Goal: Task Accomplishment & Management: Manage account settings

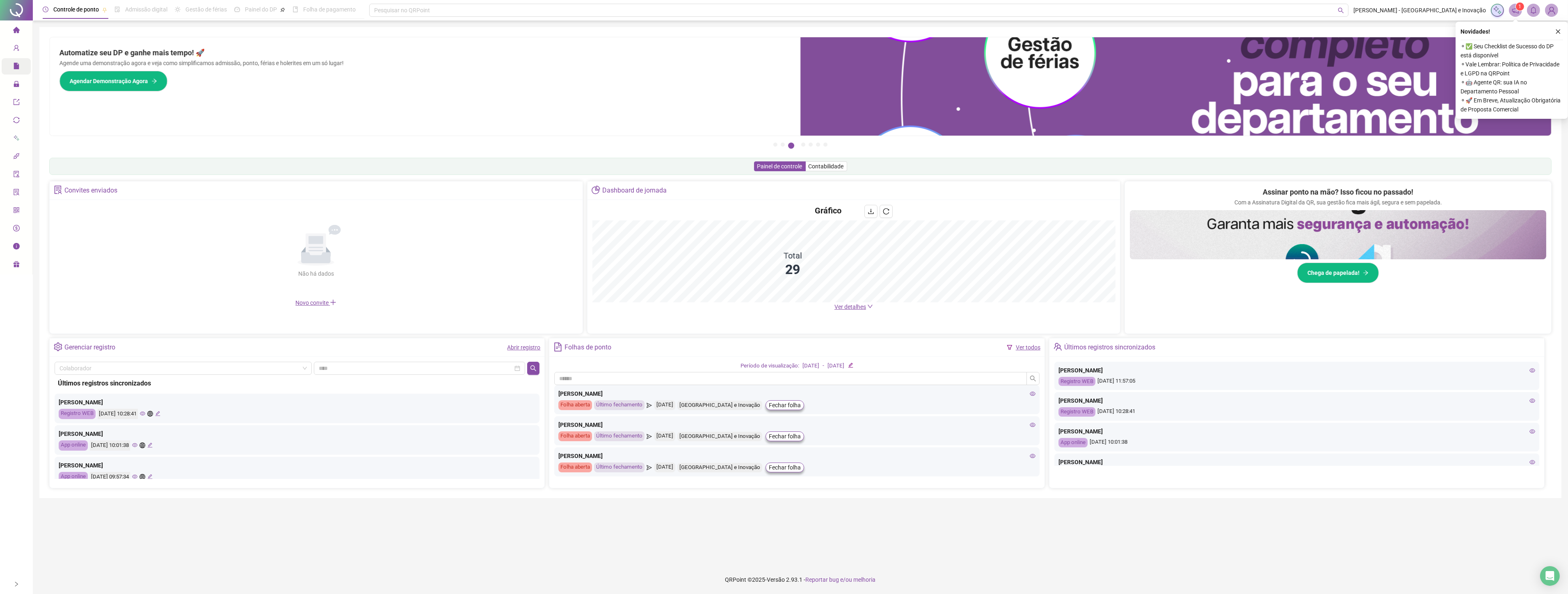
click at [14, 81] on icon "lock" at bounding box center [16, 84] width 6 height 6
click at [60, 88] on span "Ajustes da folha" at bounding box center [62, 86] width 41 height 6
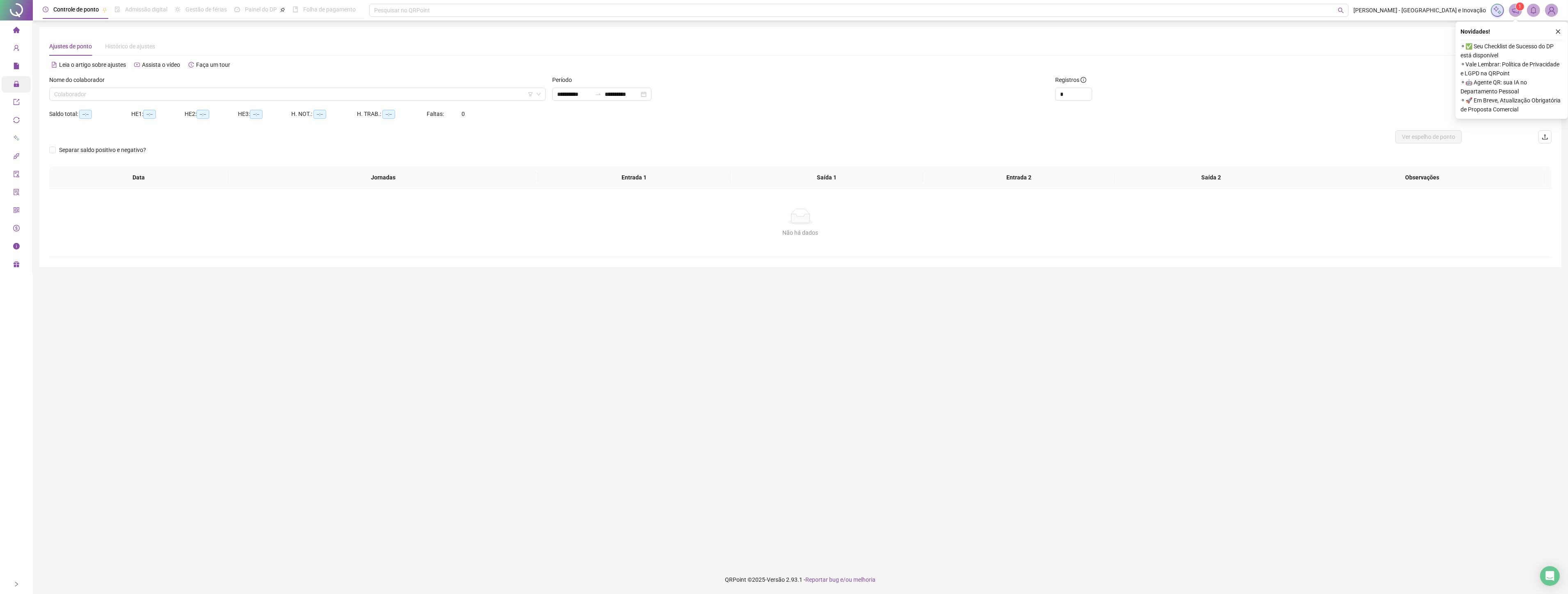
click at [12, 84] on div "Administração" at bounding box center [16, 84] width 29 height 16
type input "**********"
click at [18, 83] on icon "lock" at bounding box center [16, 84] width 6 height 6
click at [84, 160] on span "Gestão de solicitações" at bounding box center [71, 158] width 57 height 6
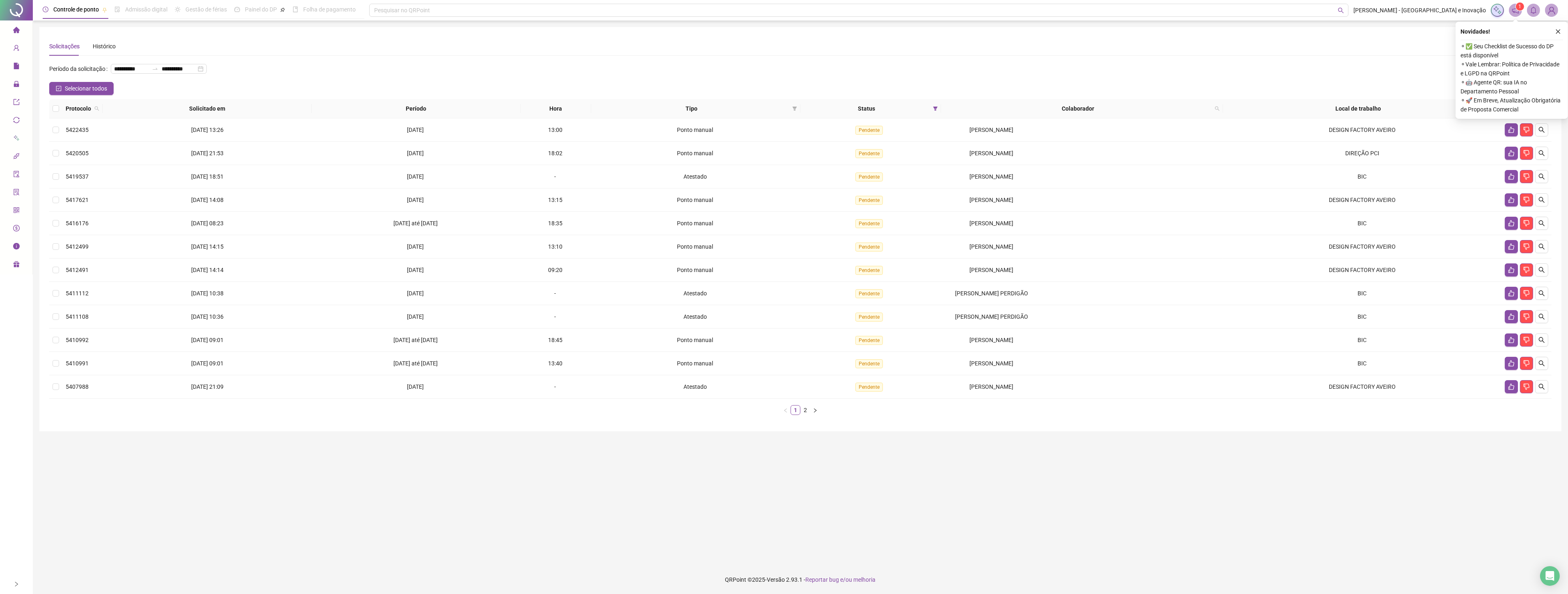
drag, startPoint x: 643, startPoint y: 530, endPoint x: 559, endPoint y: 308, distance: 237.4
click at [643, 530] on main "**********" at bounding box center [800, 293] width 1522 height 532
click at [1506, 176] on button "button" at bounding box center [1511, 176] width 13 height 13
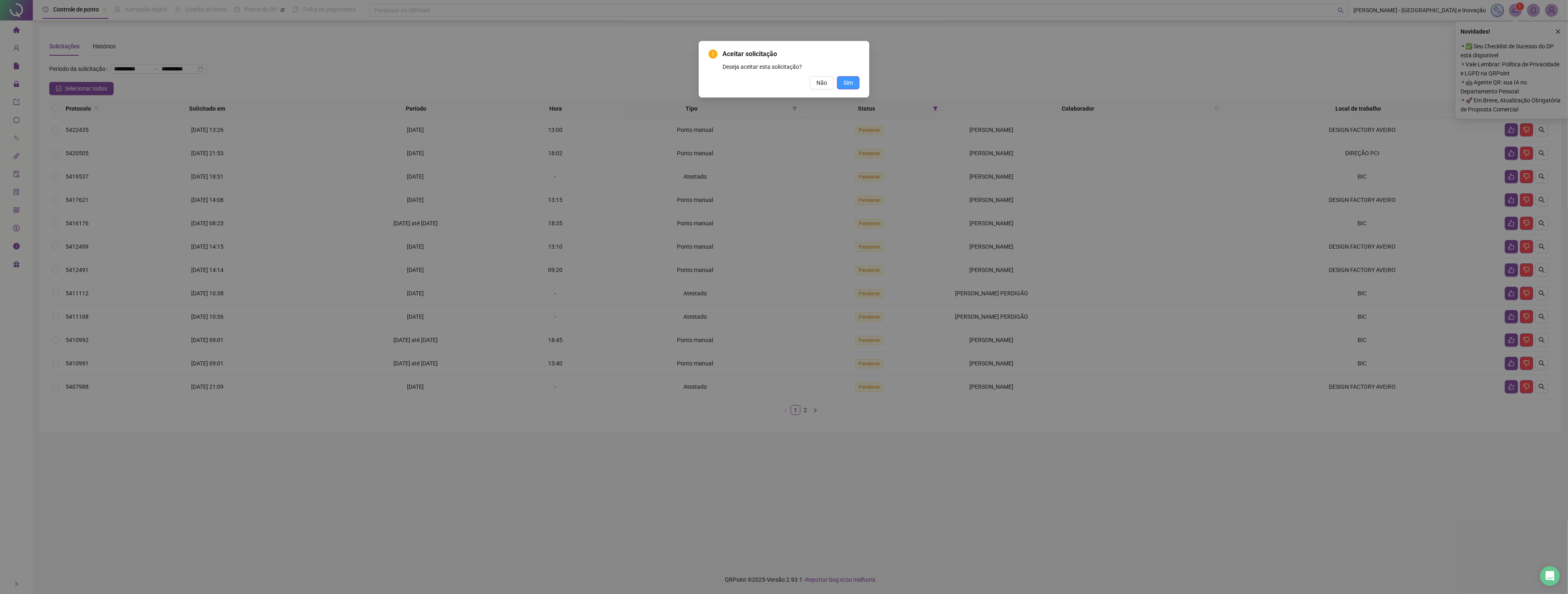
click at [854, 85] on button "Sim" at bounding box center [848, 83] width 23 height 13
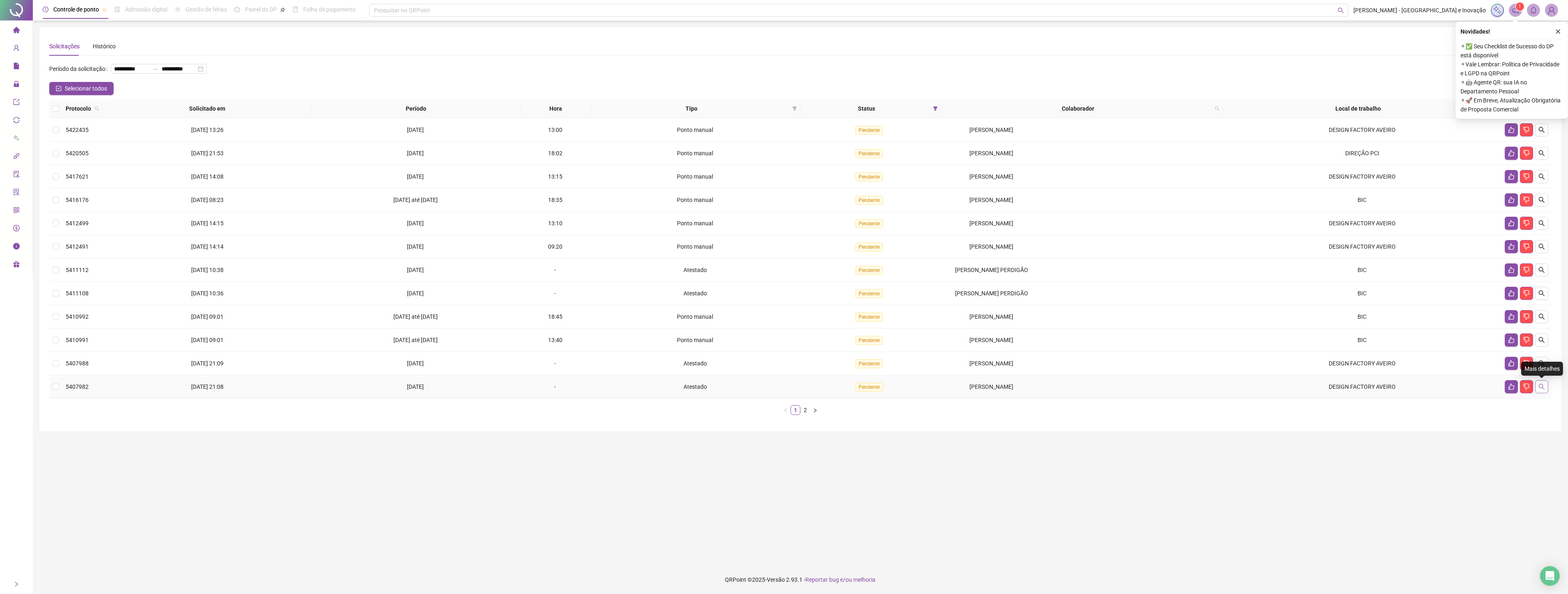
click at [1543, 383] on button "button" at bounding box center [1541, 387] width 13 height 13
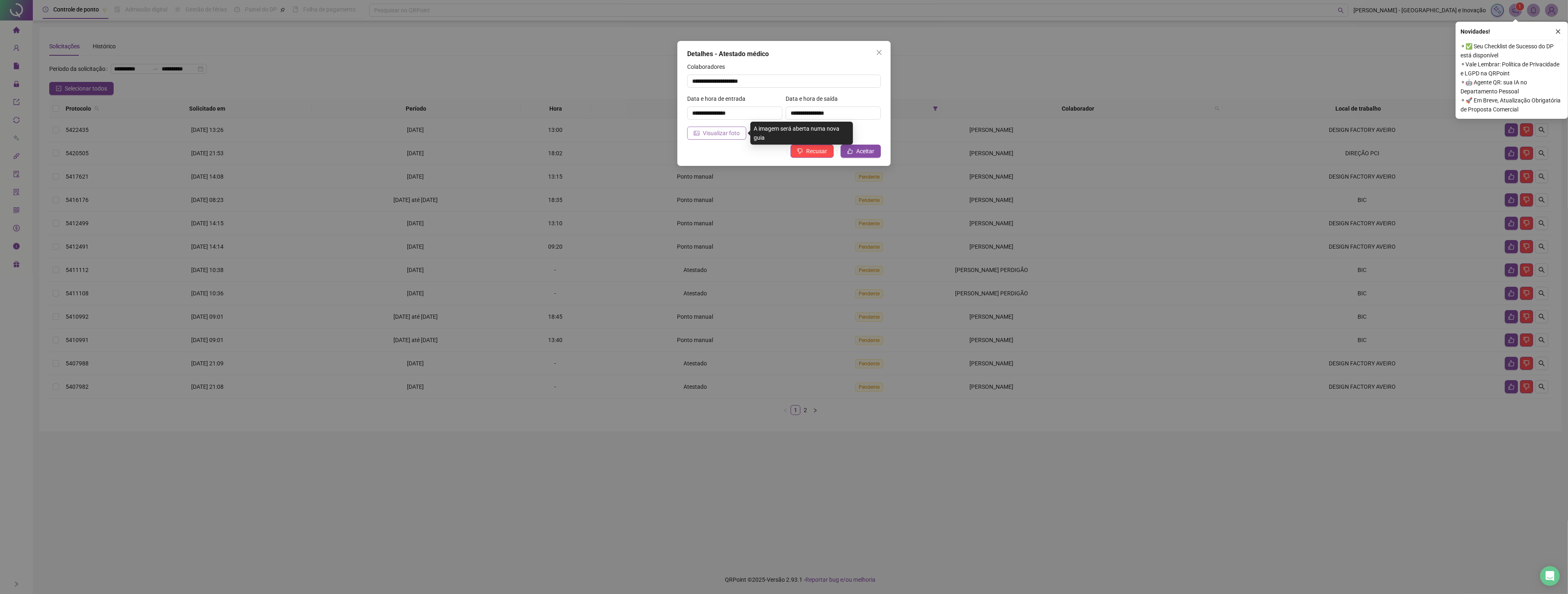
click at [709, 132] on span "Visualizar foto" at bounding box center [721, 133] width 37 height 9
click at [875, 152] on button "Aceitar" at bounding box center [861, 151] width 40 height 13
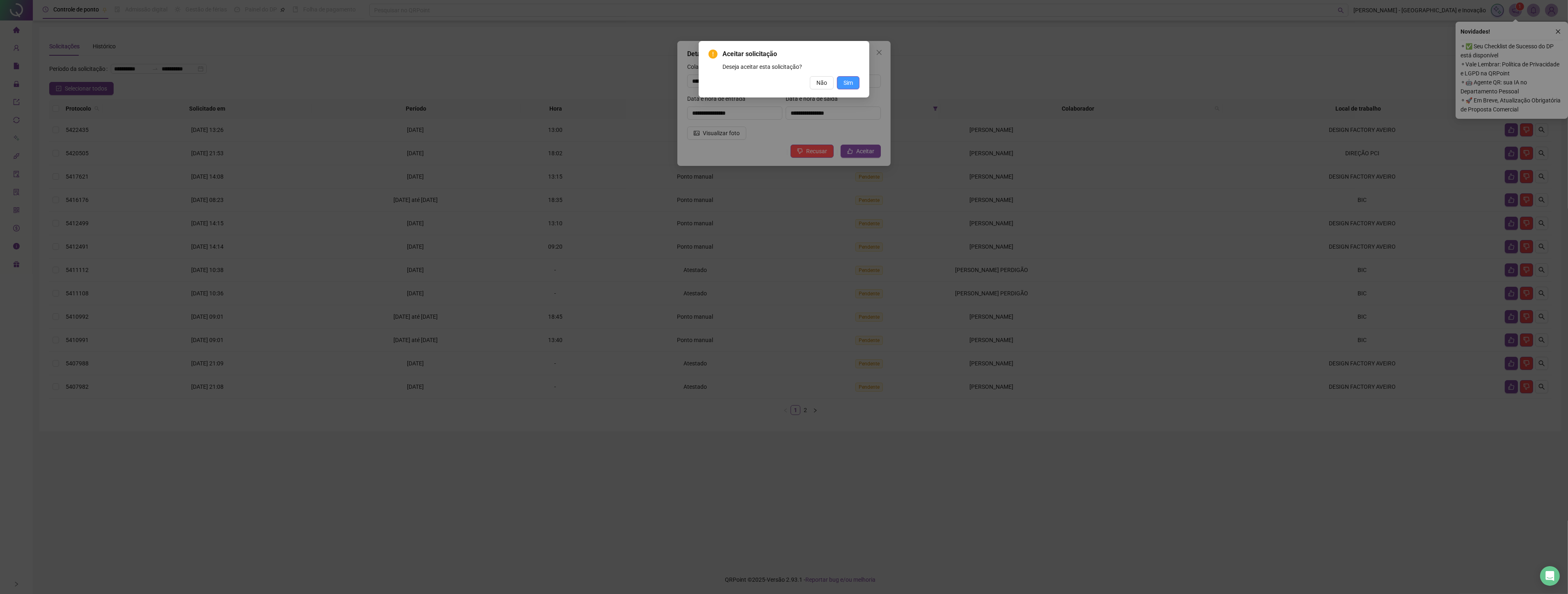
click at [842, 80] on button "Sim" at bounding box center [848, 83] width 23 height 13
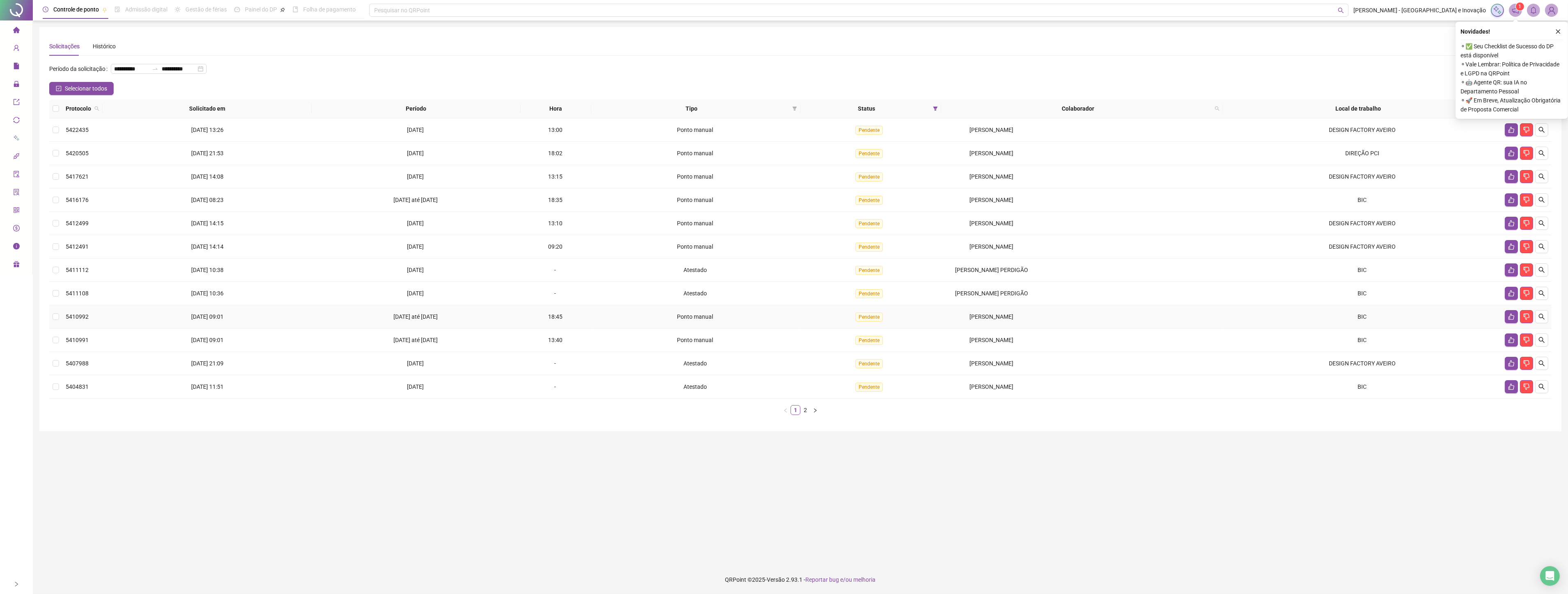
click at [654, 321] on div "Ponto manual" at bounding box center [696, 317] width 202 height 9
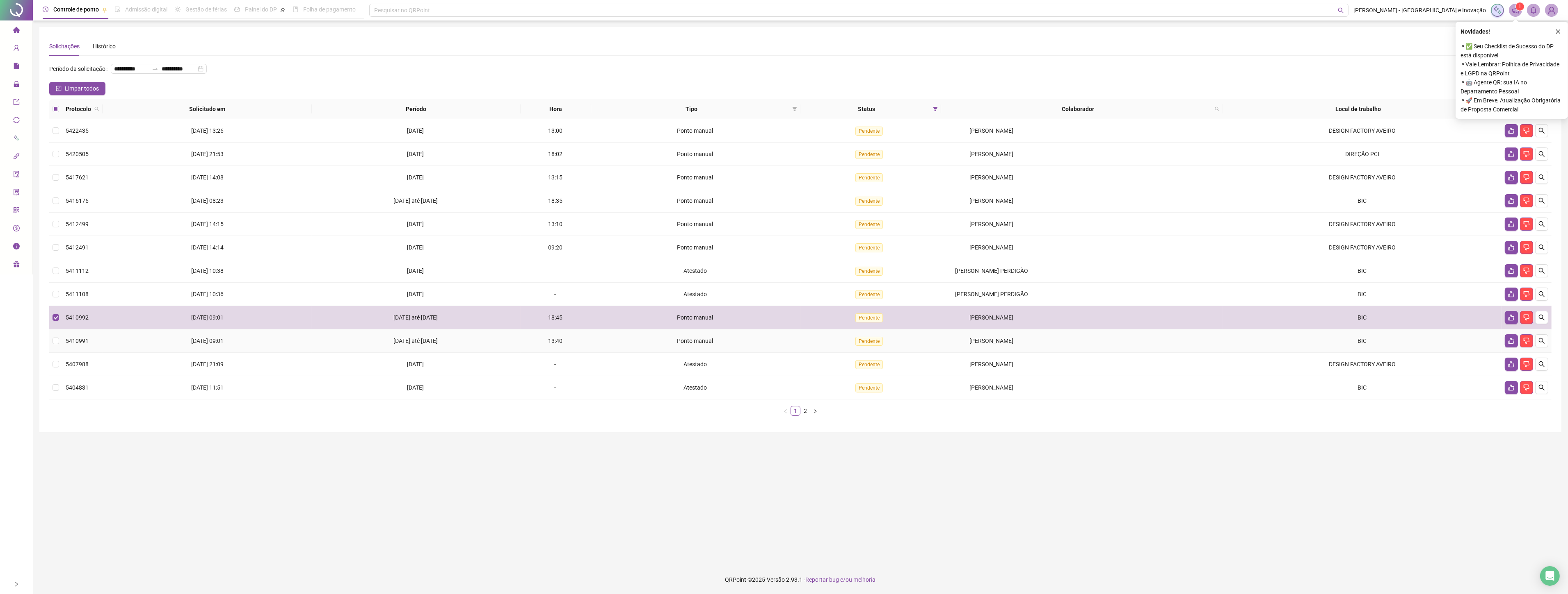
click at [645, 338] on div "Ponto manual" at bounding box center [696, 341] width 202 height 9
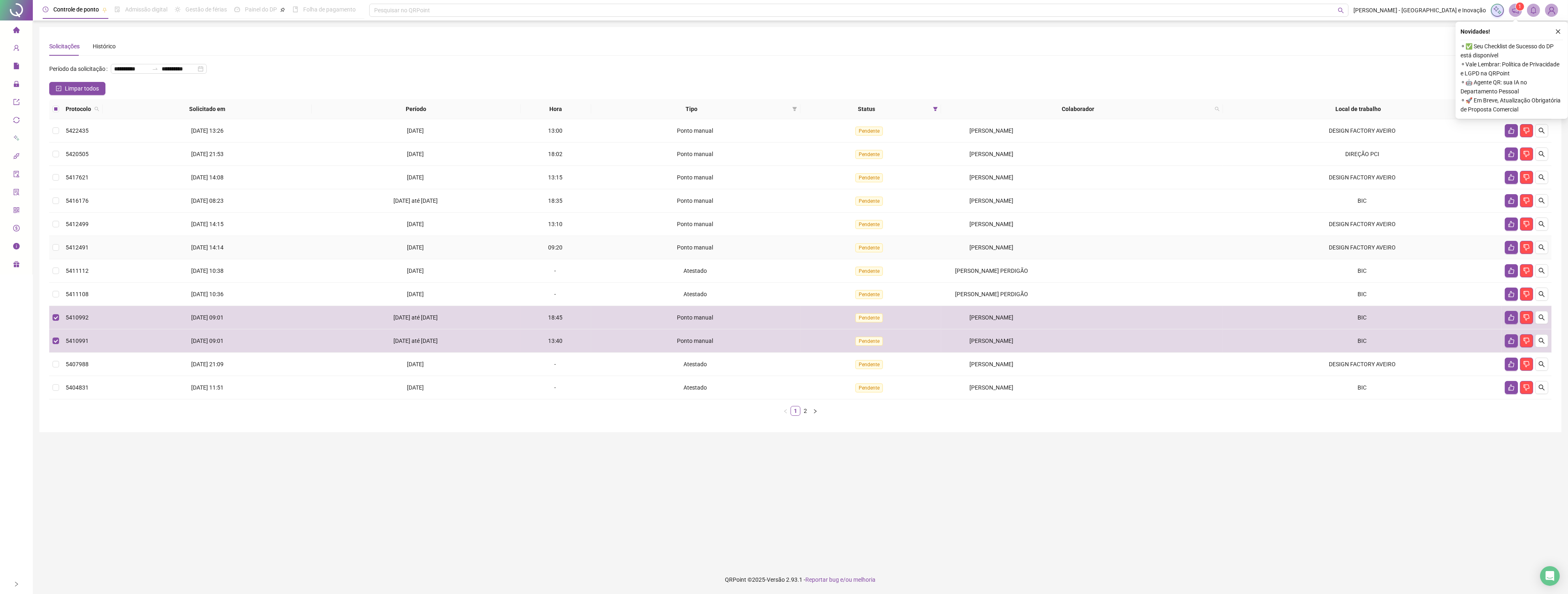
click at [594, 244] on div "Ponto manual" at bounding box center [696, 248] width 202 height 9
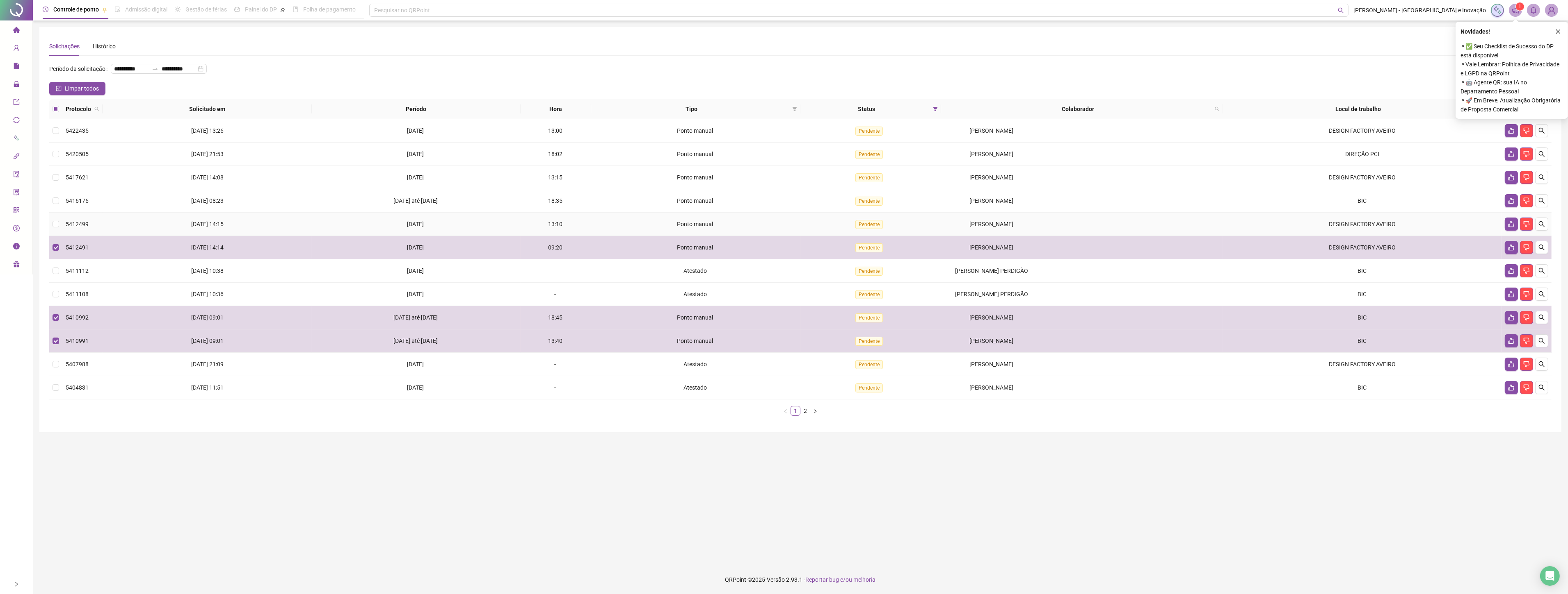
click at [596, 218] on td "Ponto manual" at bounding box center [696, 224] width 209 height 23
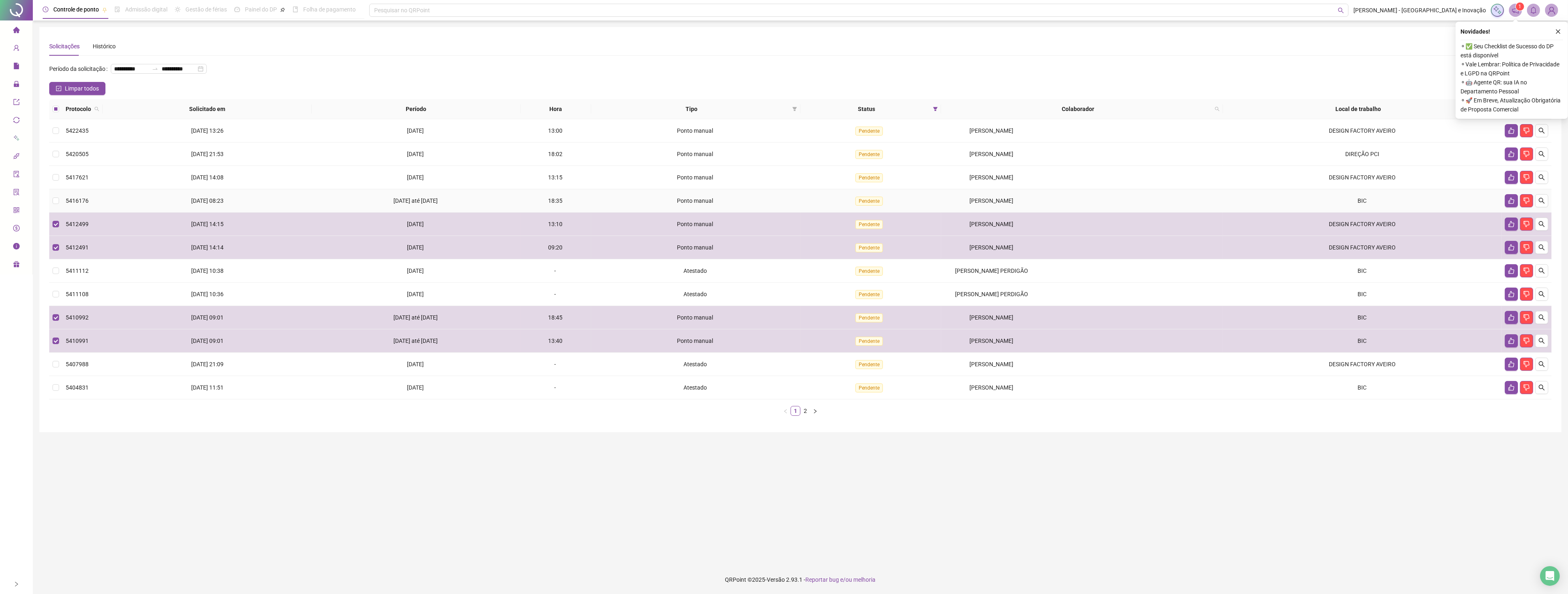
click at [608, 198] on div "Ponto manual" at bounding box center [696, 201] width 202 height 9
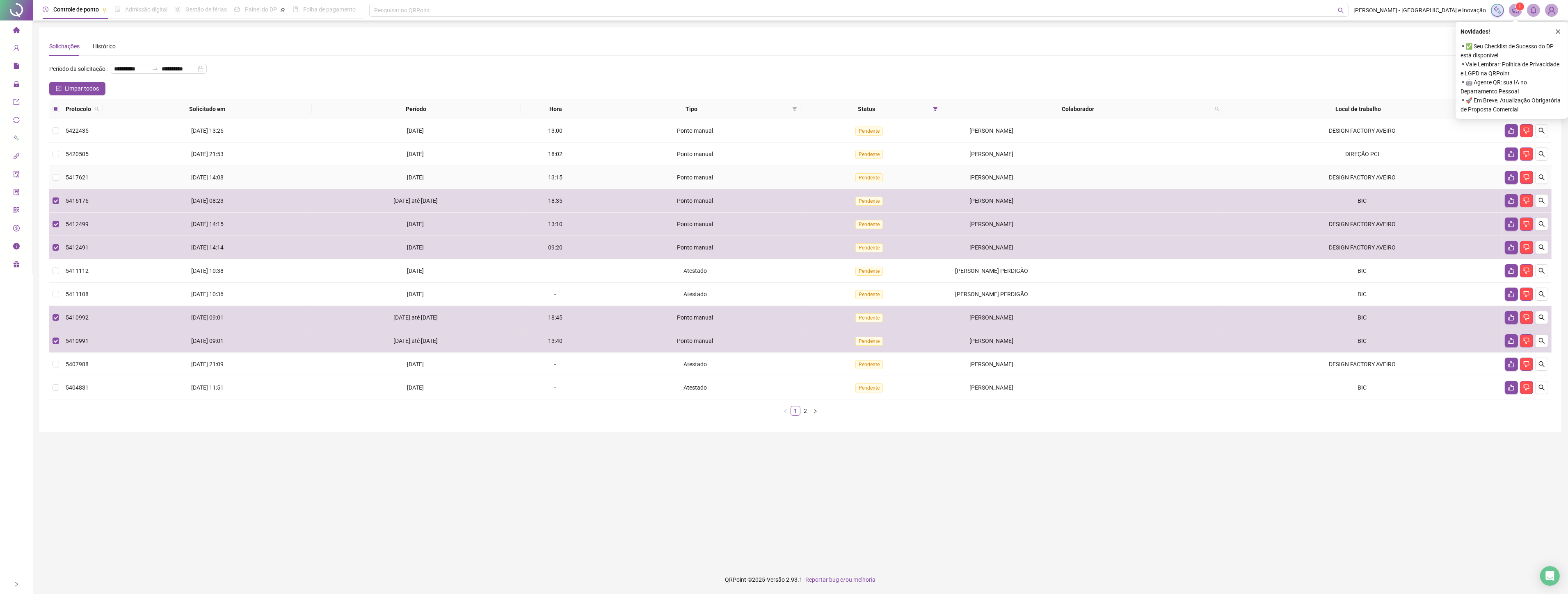
click at [618, 173] on div "Ponto manual" at bounding box center [696, 178] width 202 height 9
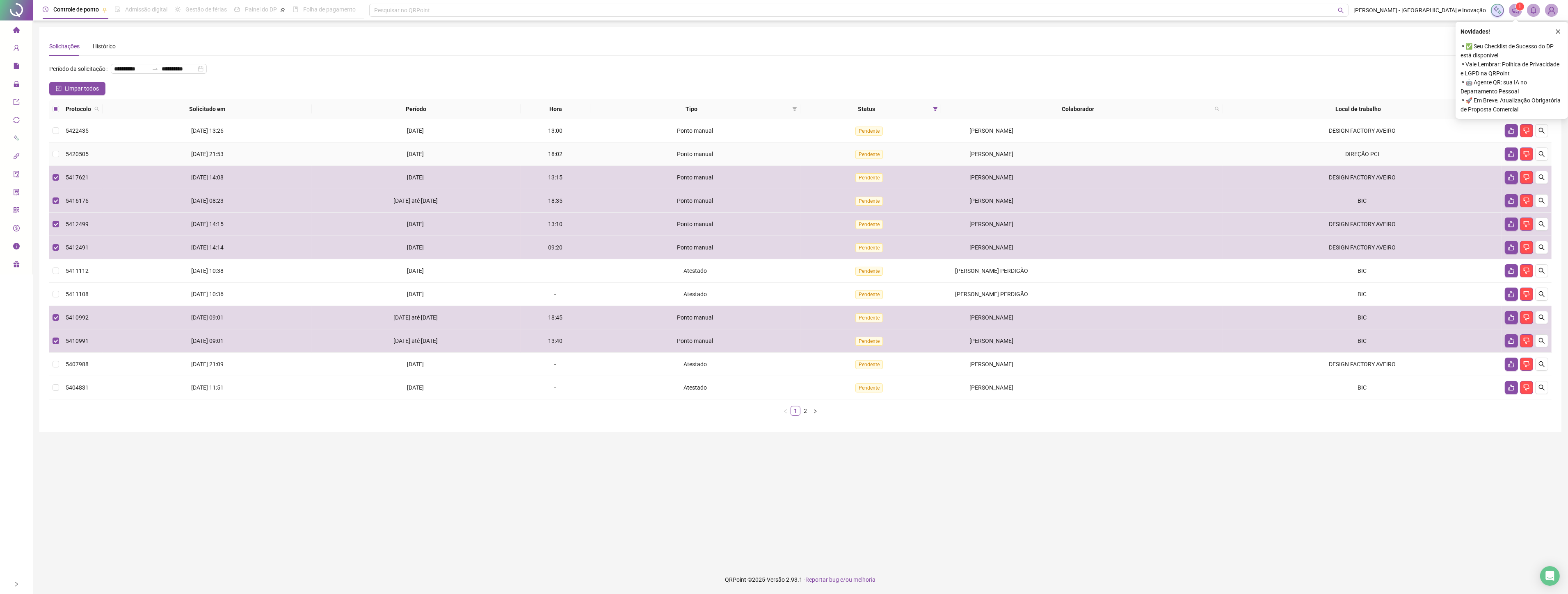
click at [617, 144] on td "Ponto manual" at bounding box center [696, 154] width 209 height 23
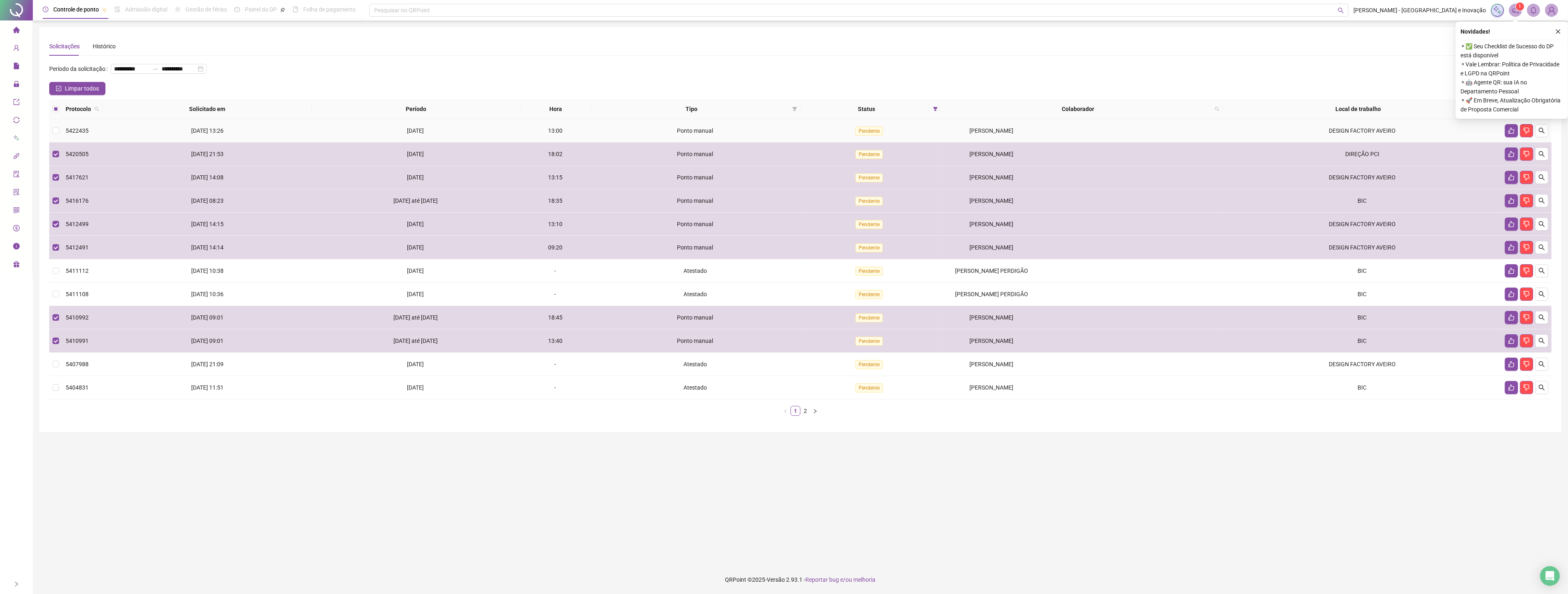
click at [620, 122] on td "Ponto manual" at bounding box center [696, 131] width 209 height 23
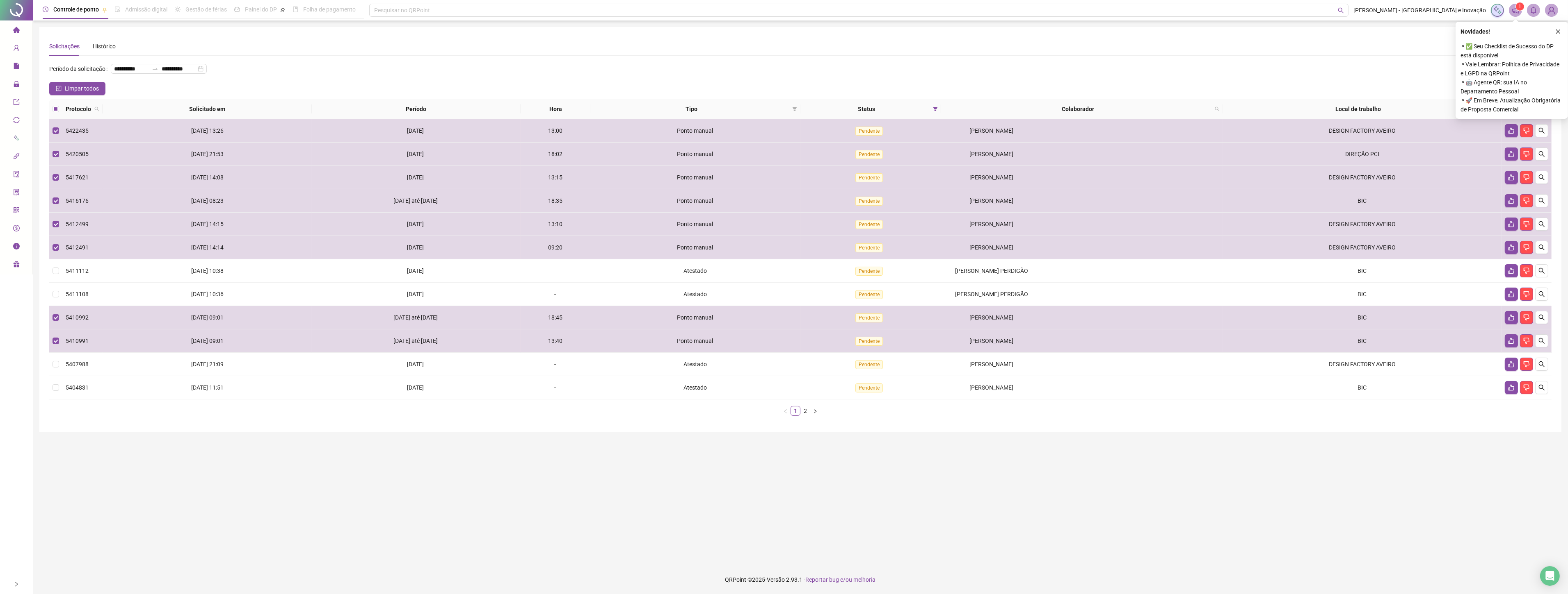
click at [1563, 32] on div "Novidades ! ⚬ ✅ Seu Checklist de Sucesso do DP está disponível ⚬ Vale Lembrar: …" at bounding box center [1511, 70] width 112 height 97
click at [1560, 33] on icon "close" at bounding box center [1558, 31] width 6 height 6
click at [1517, 110] on icon "like" at bounding box center [1520, 109] width 6 height 6
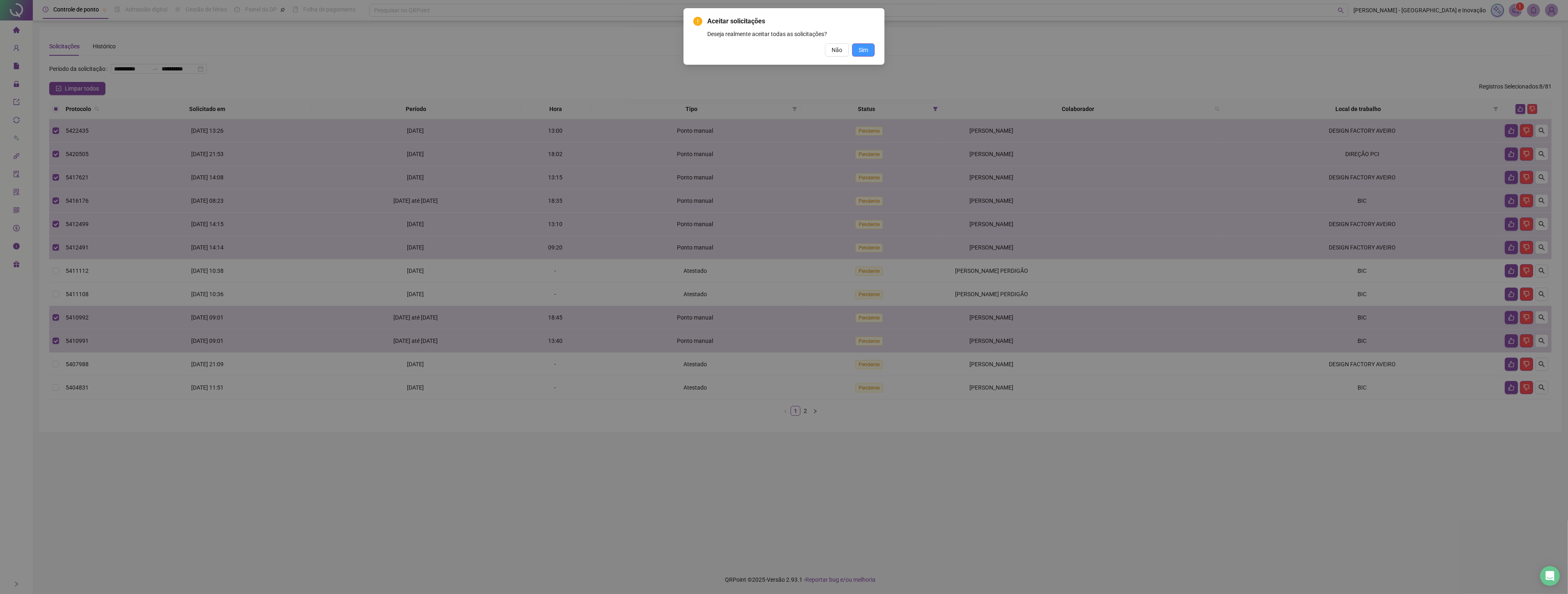
click at [869, 54] on button "Sim" at bounding box center [863, 50] width 23 height 13
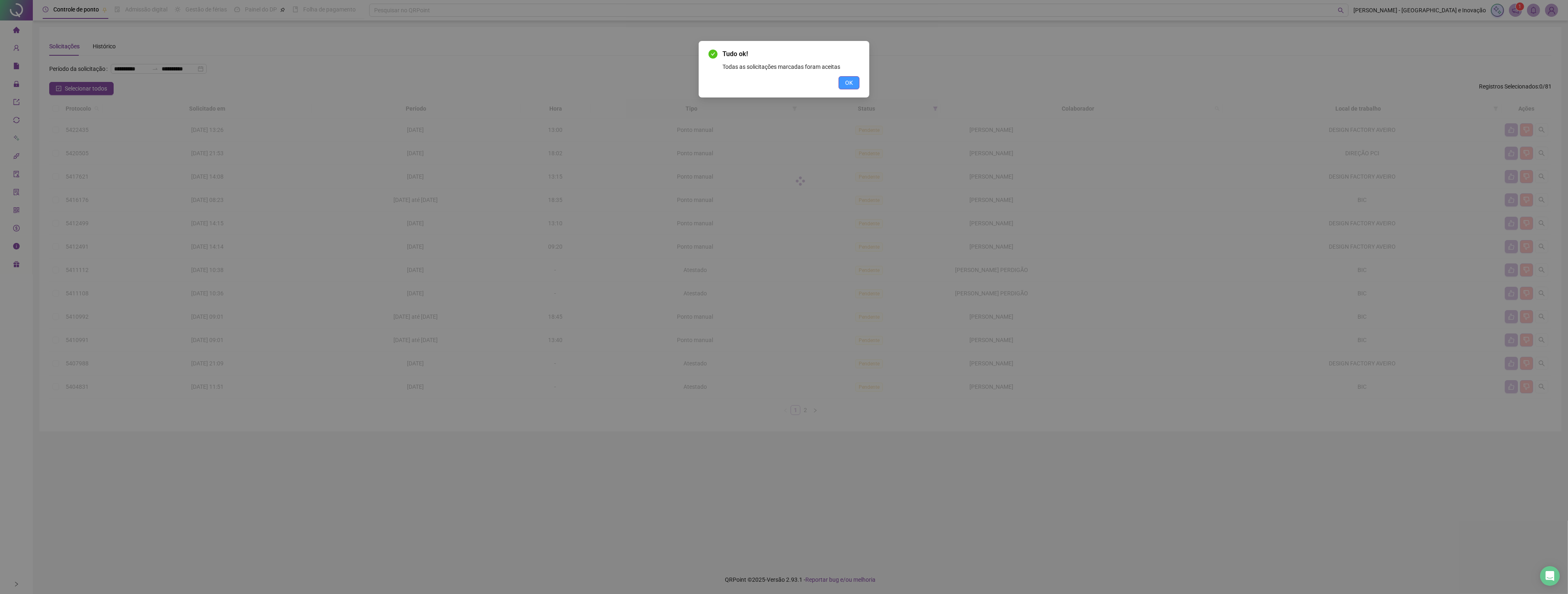
click at [854, 83] on button "OK" at bounding box center [849, 83] width 21 height 13
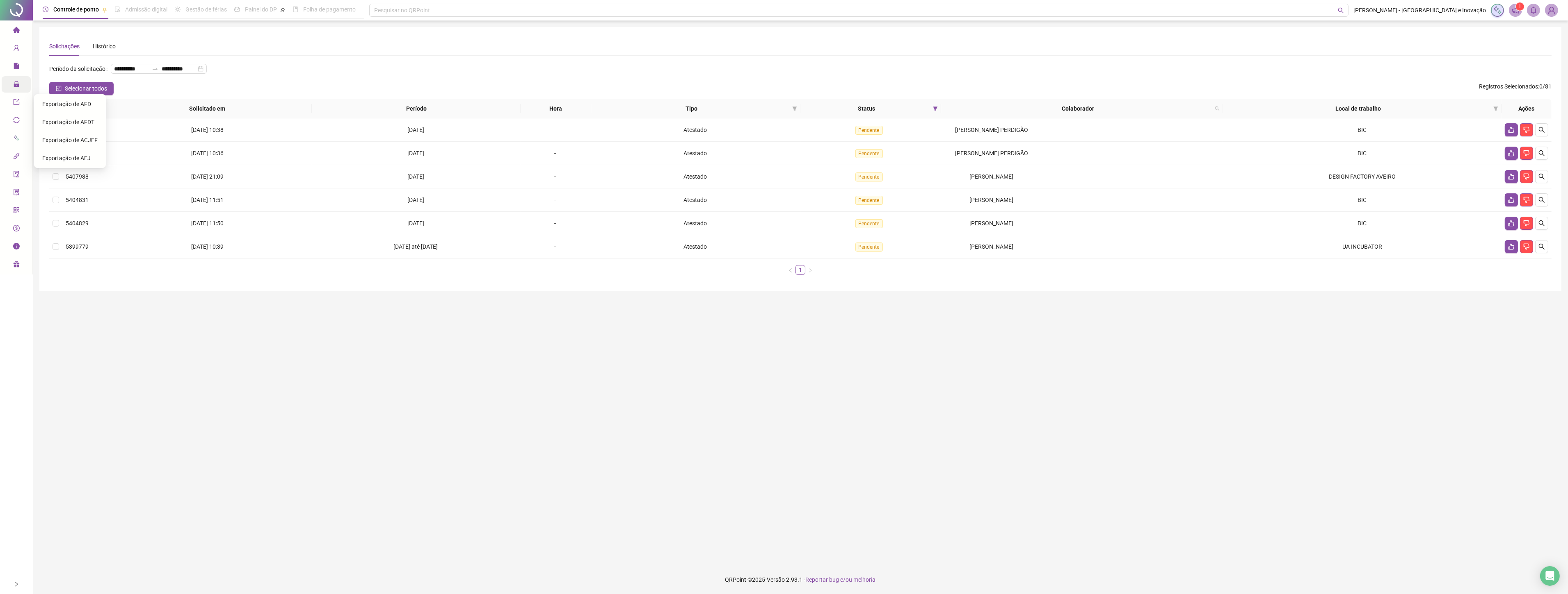
click at [17, 77] on span "lock" at bounding box center [16, 85] width 6 height 16
click at [82, 90] on div "Ajustes da folha" at bounding box center [80, 86] width 77 height 16
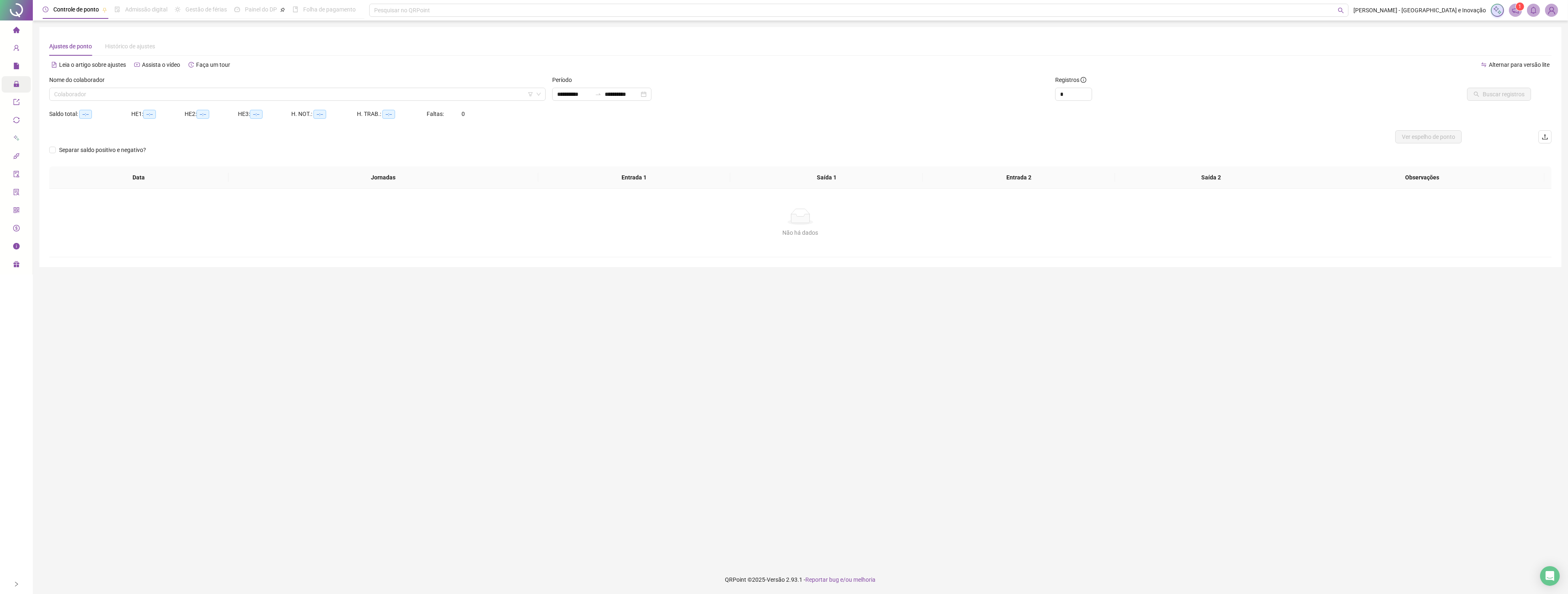
type input "**********"
click at [274, 93] on input "search" at bounding box center [293, 94] width 479 height 12
type input "******"
click at [297, 117] on div "[PERSON_NAME] PERDIGÃO" at bounding box center [297, 111] width 493 height 13
click at [1457, 102] on div "Buscar registros" at bounding box center [1428, 91] width 251 height 32
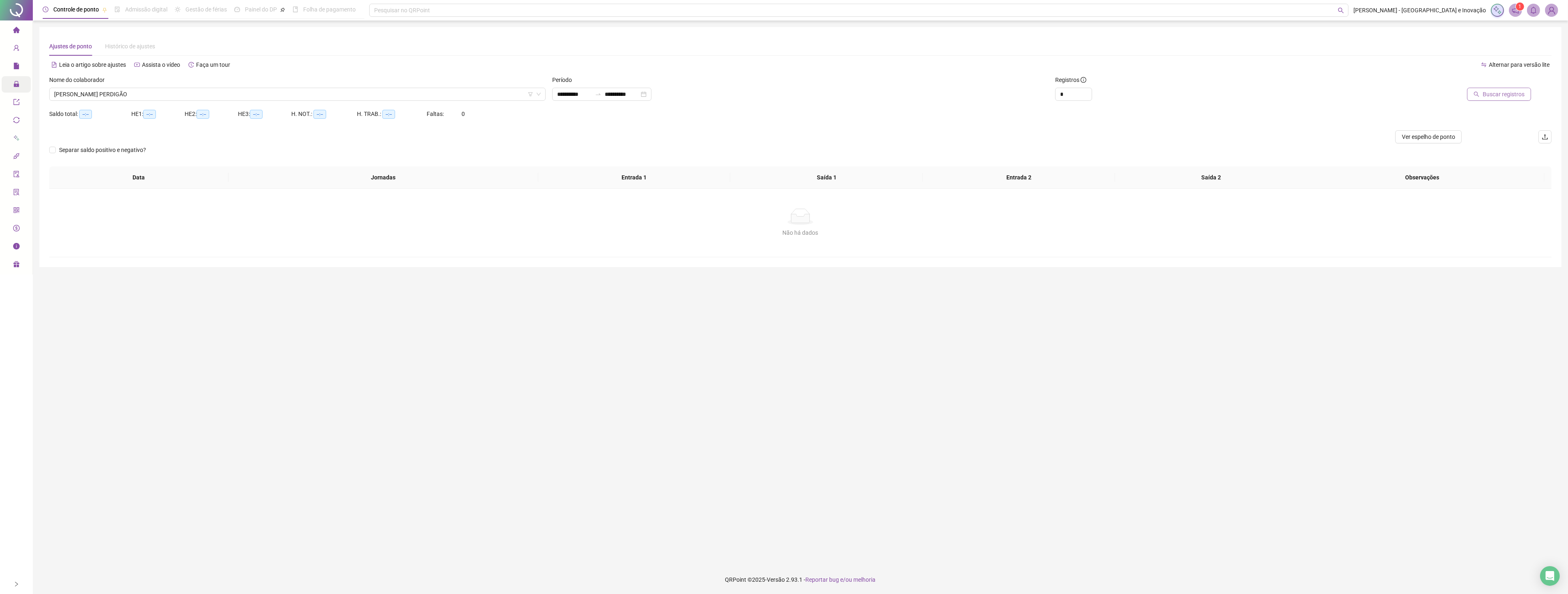
click at [1480, 97] on button "Buscar registros" at bounding box center [1499, 94] width 64 height 13
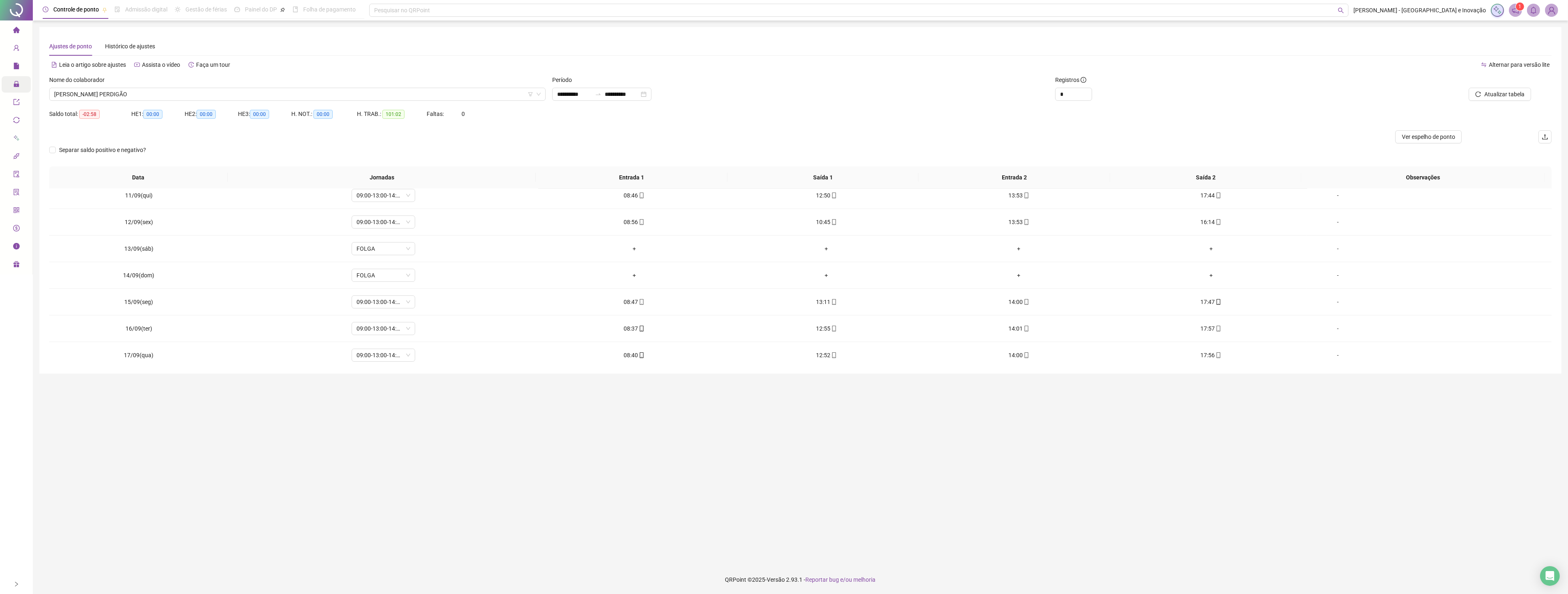
scroll to position [279, 0]
drag, startPoint x: 667, startPoint y: 494, endPoint x: 655, endPoint y: 435, distance: 60.2
click at [667, 494] on main "**********" at bounding box center [800, 293] width 1522 height 532
click at [19, 86] on span "Administração" at bounding box center [37, 84] width 48 height 6
click at [71, 158] on span "Gestão de solicitações" at bounding box center [71, 158] width 57 height 6
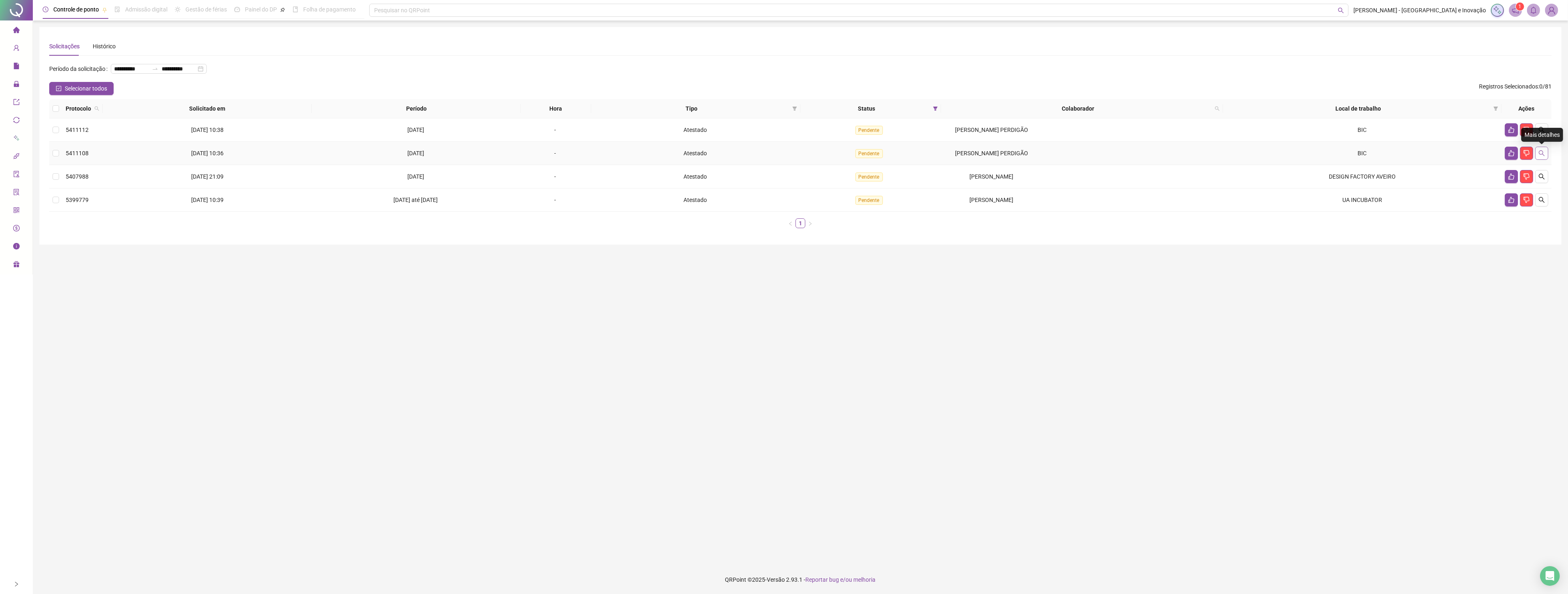
click at [1544, 157] on button "button" at bounding box center [1541, 153] width 13 height 13
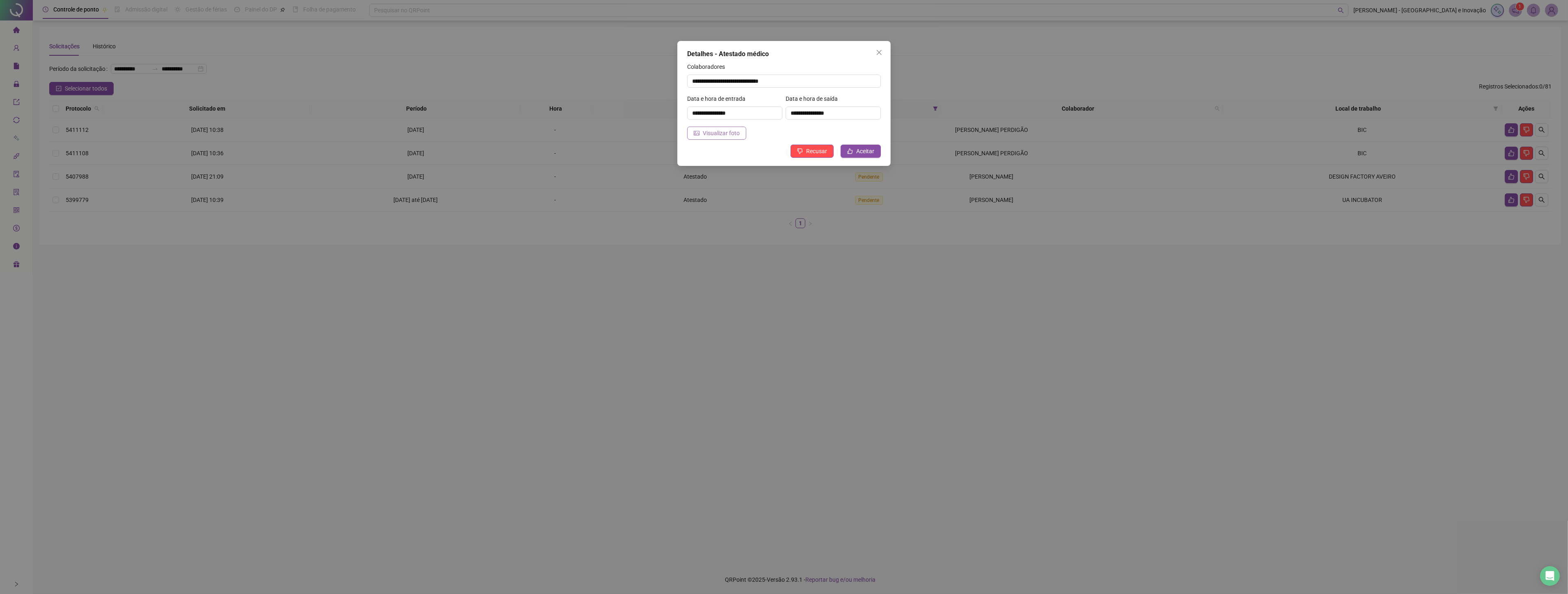
click at [732, 132] on span "Visualizar foto" at bounding box center [721, 133] width 37 height 9
click at [885, 52] on span "Close" at bounding box center [879, 53] width 13 height 6
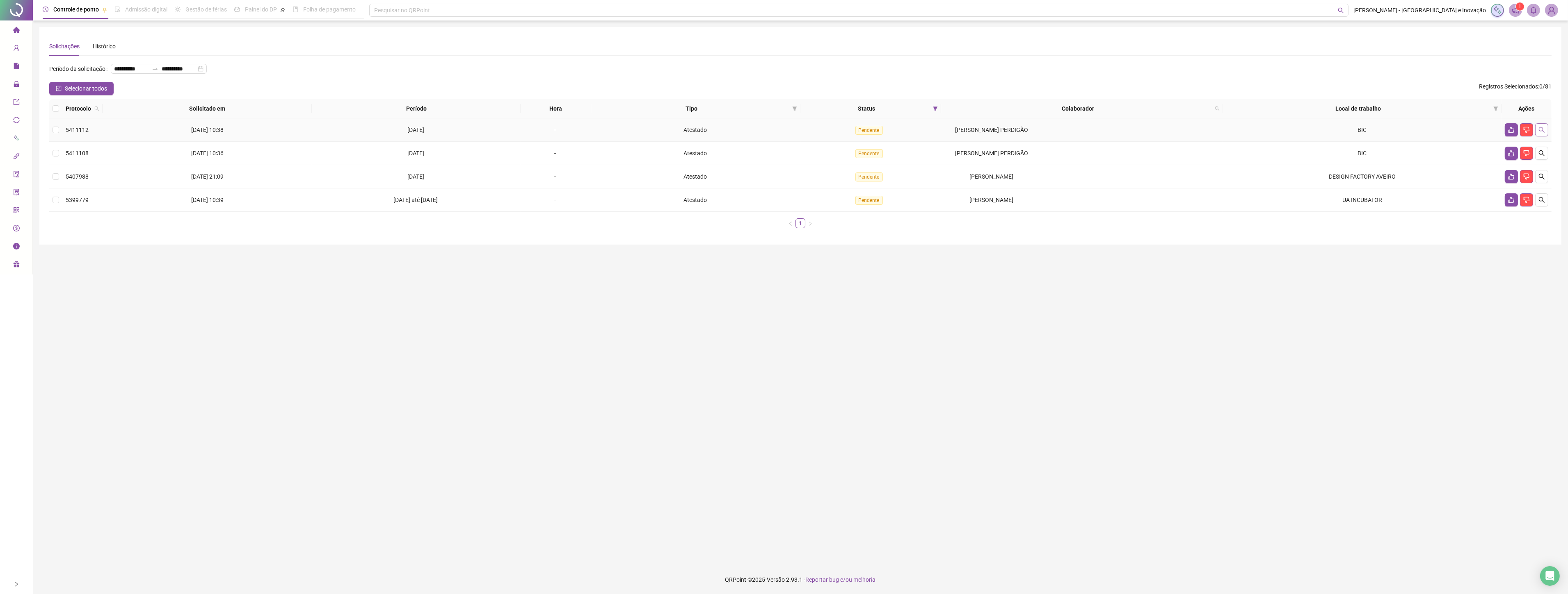
click at [1539, 132] on icon "search" at bounding box center [1541, 130] width 6 height 6
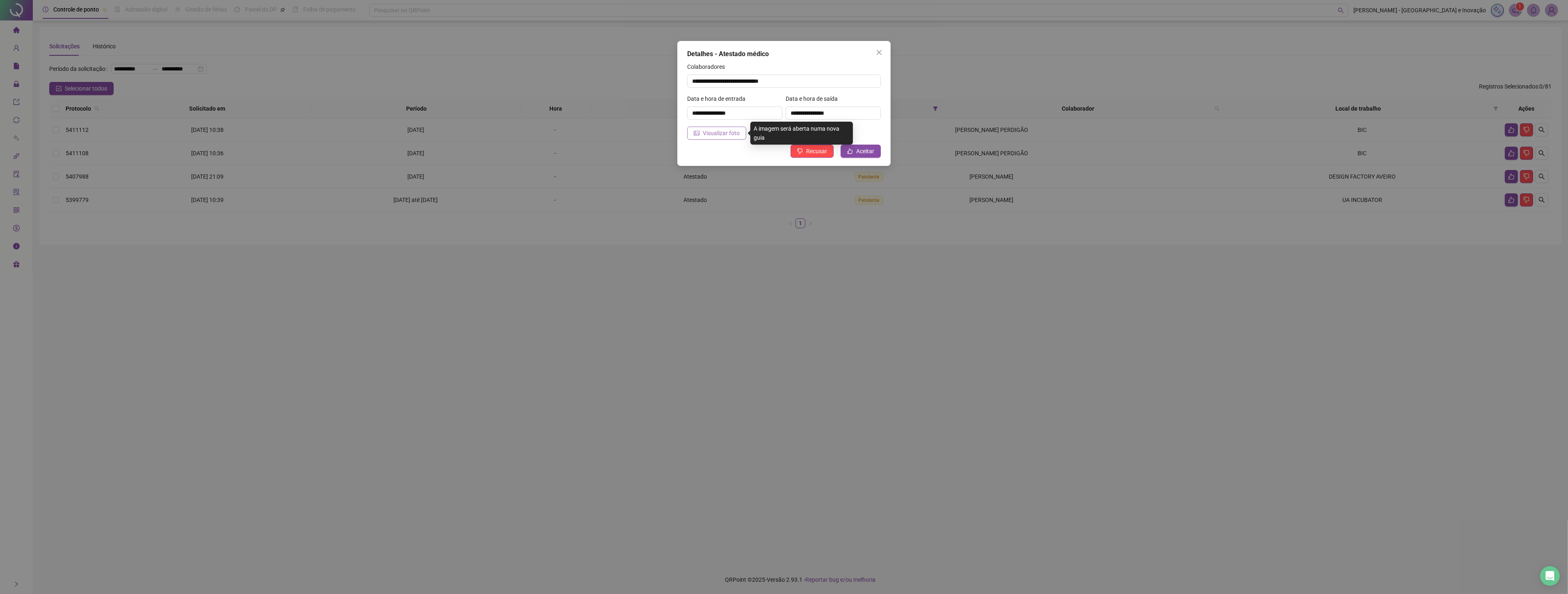
click at [704, 132] on span "Visualizar foto" at bounding box center [721, 133] width 37 height 9
click at [876, 51] on icon "close" at bounding box center [879, 53] width 6 height 6
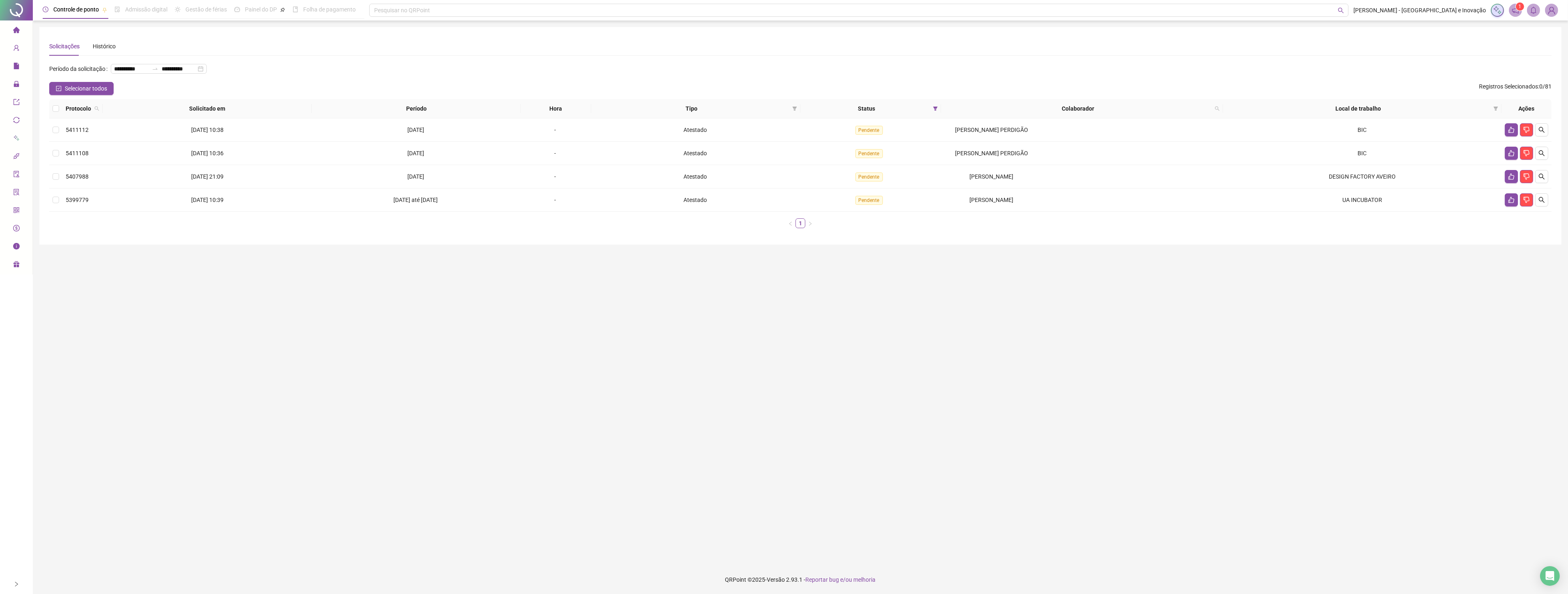
click at [642, 398] on main "**********" at bounding box center [800, 293] width 1522 height 532
